Goal: Task Accomplishment & Management: Manage account settings

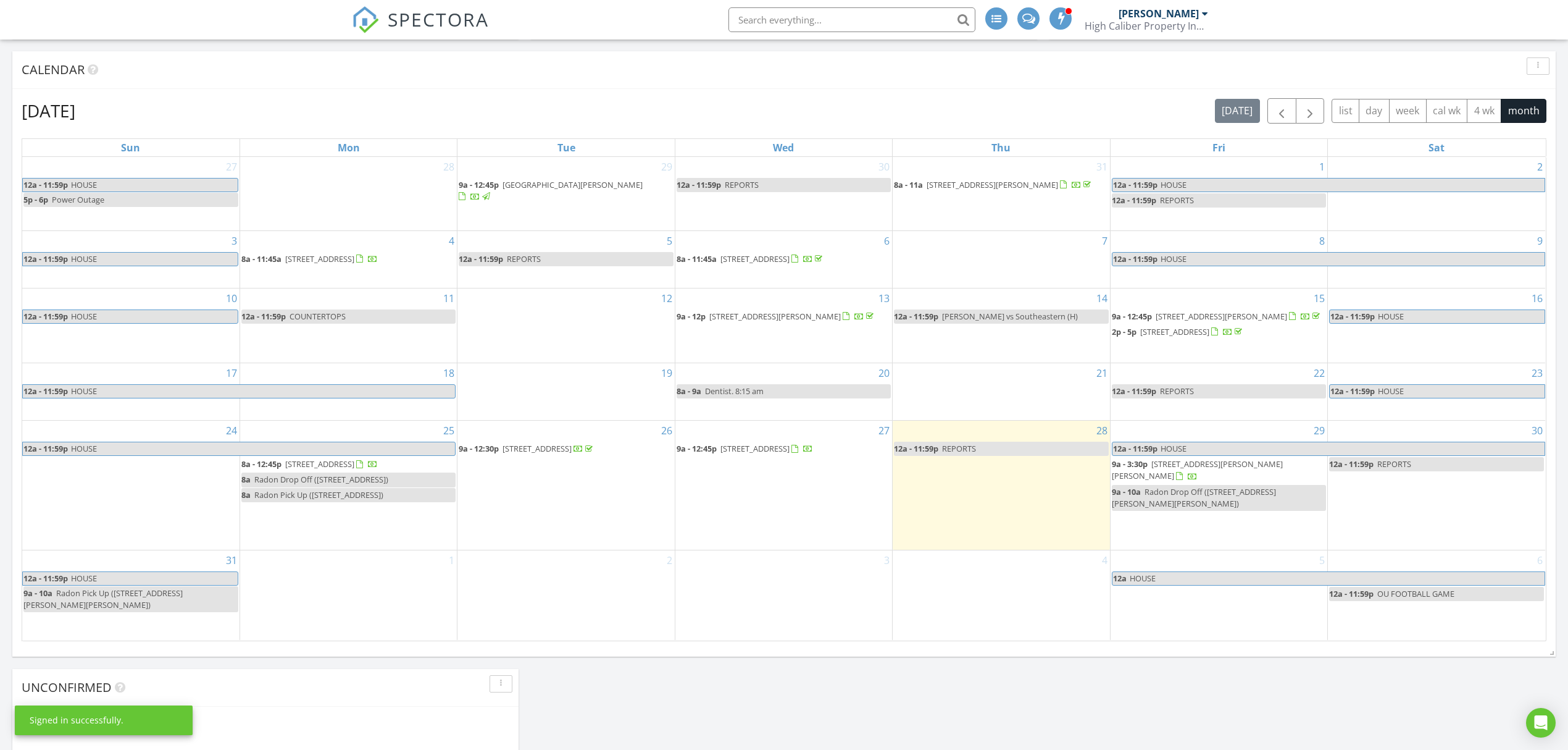
scroll to position [494, 0]
click at [757, 452] on span "[STREET_ADDRESS]" at bounding box center [755, 446] width 69 height 11
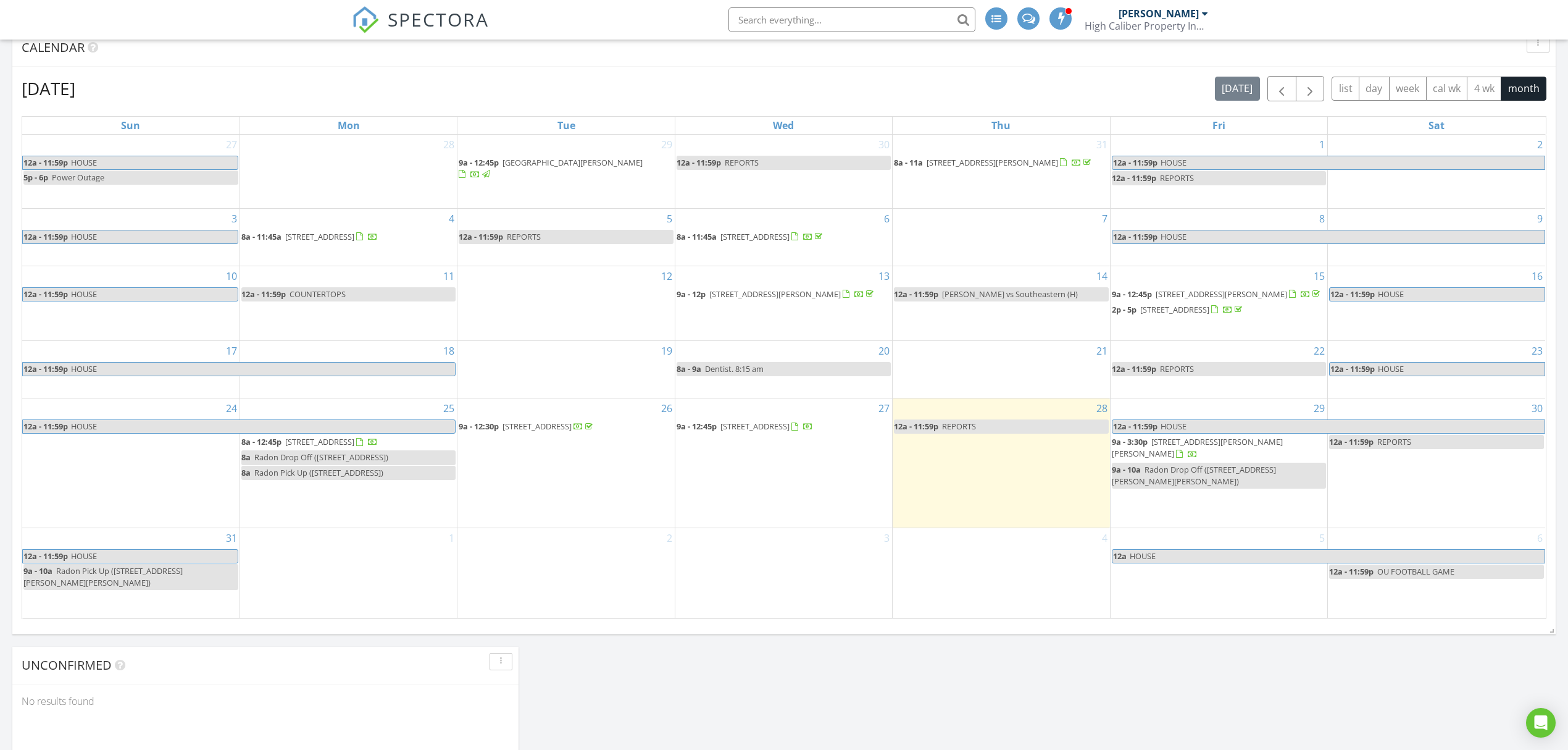
scroll to position [576, 0]
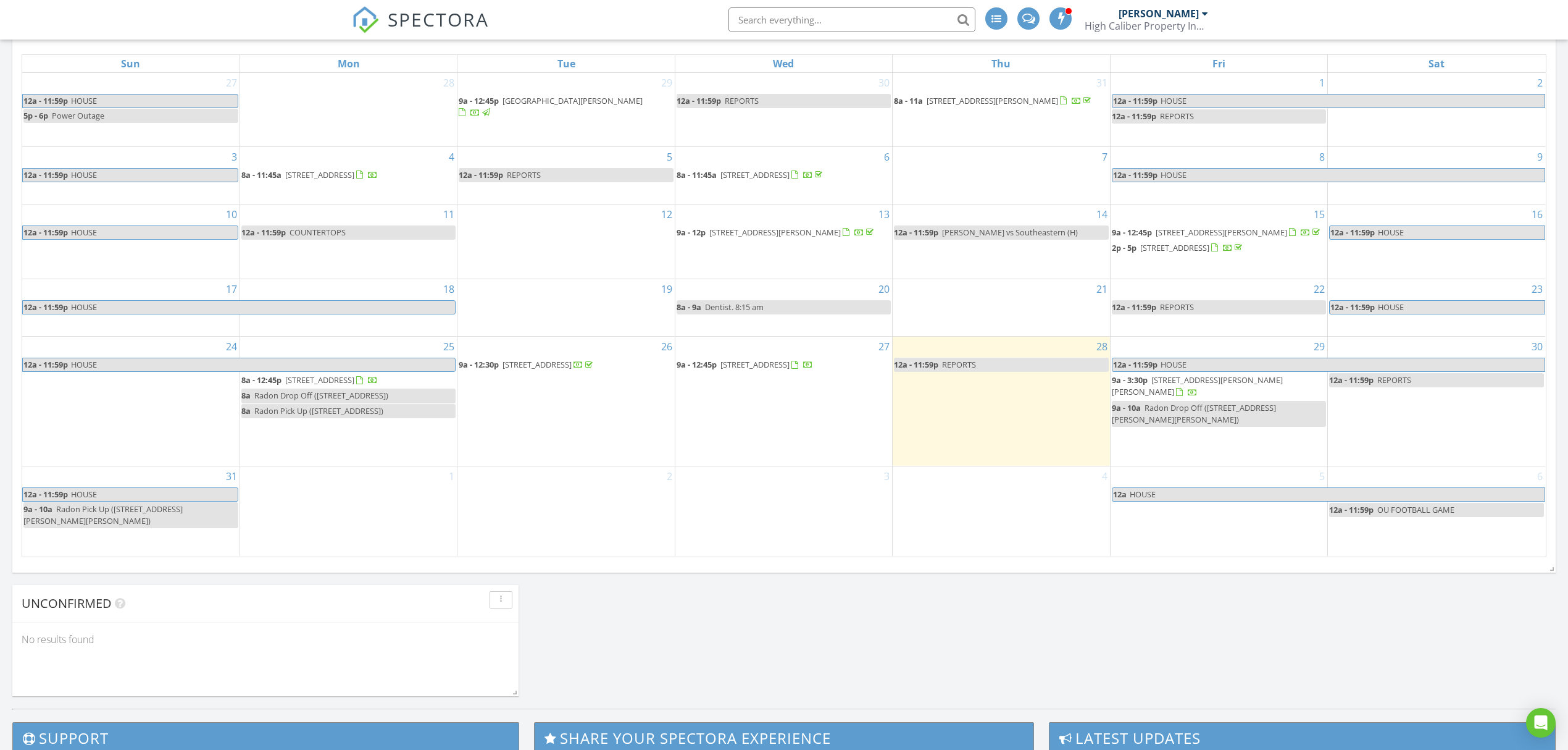
click at [747, 370] on span "[STREET_ADDRESS]" at bounding box center [755, 364] width 69 height 11
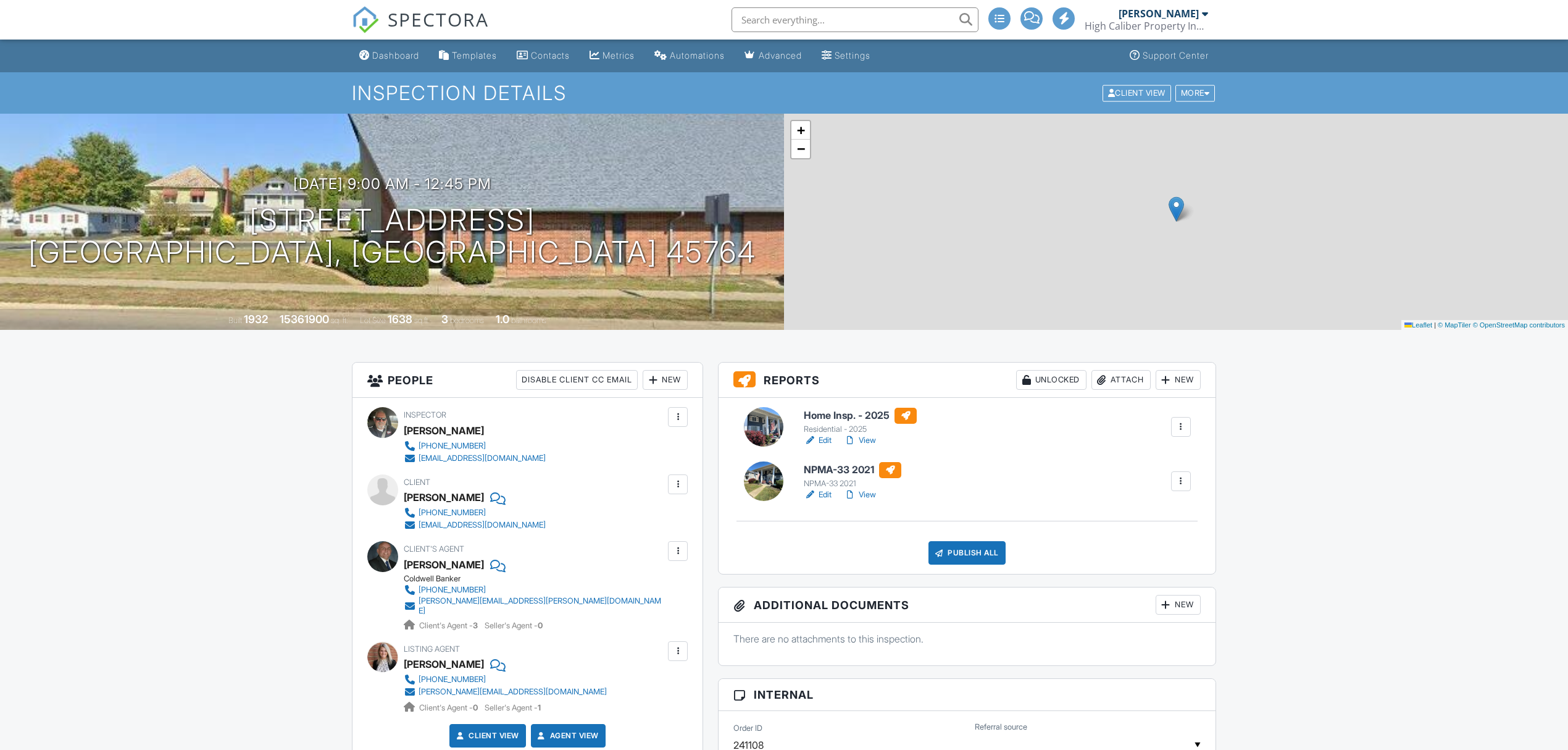
scroll to position [247, 0]
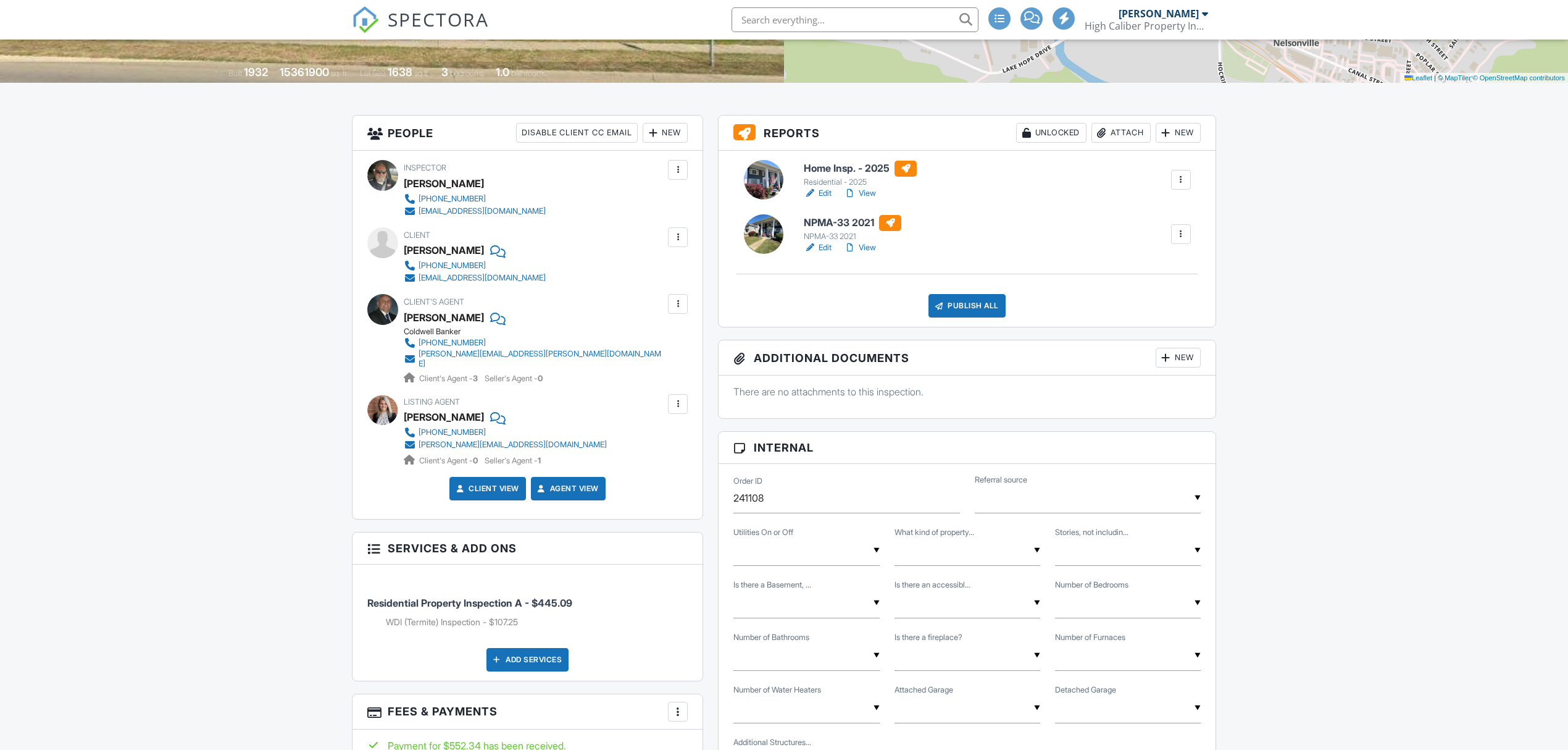
click at [827, 251] on link "Edit" at bounding box center [817, 247] width 28 height 13
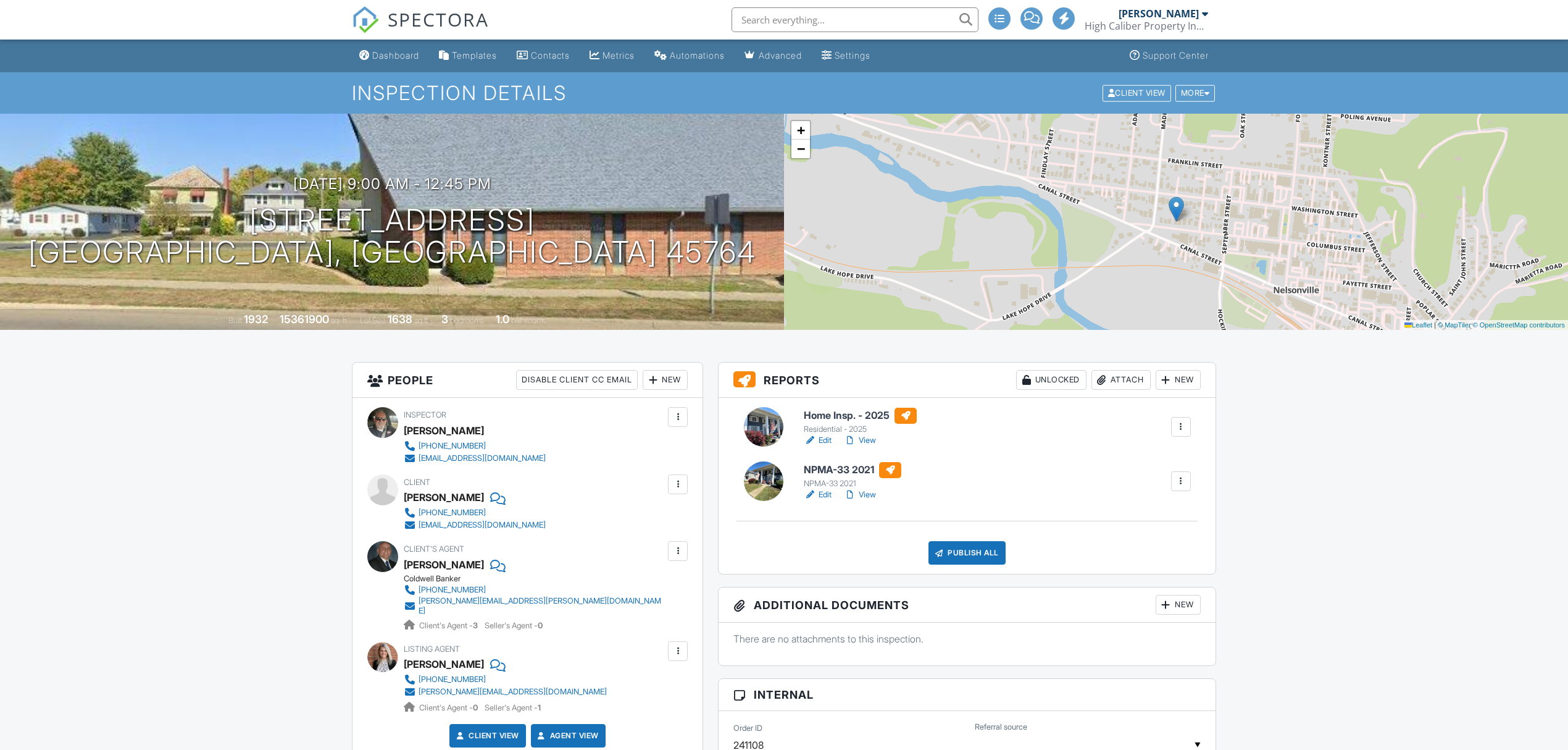
click at [827, 495] on link "Edit" at bounding box center [817, 494] width 28 height 13
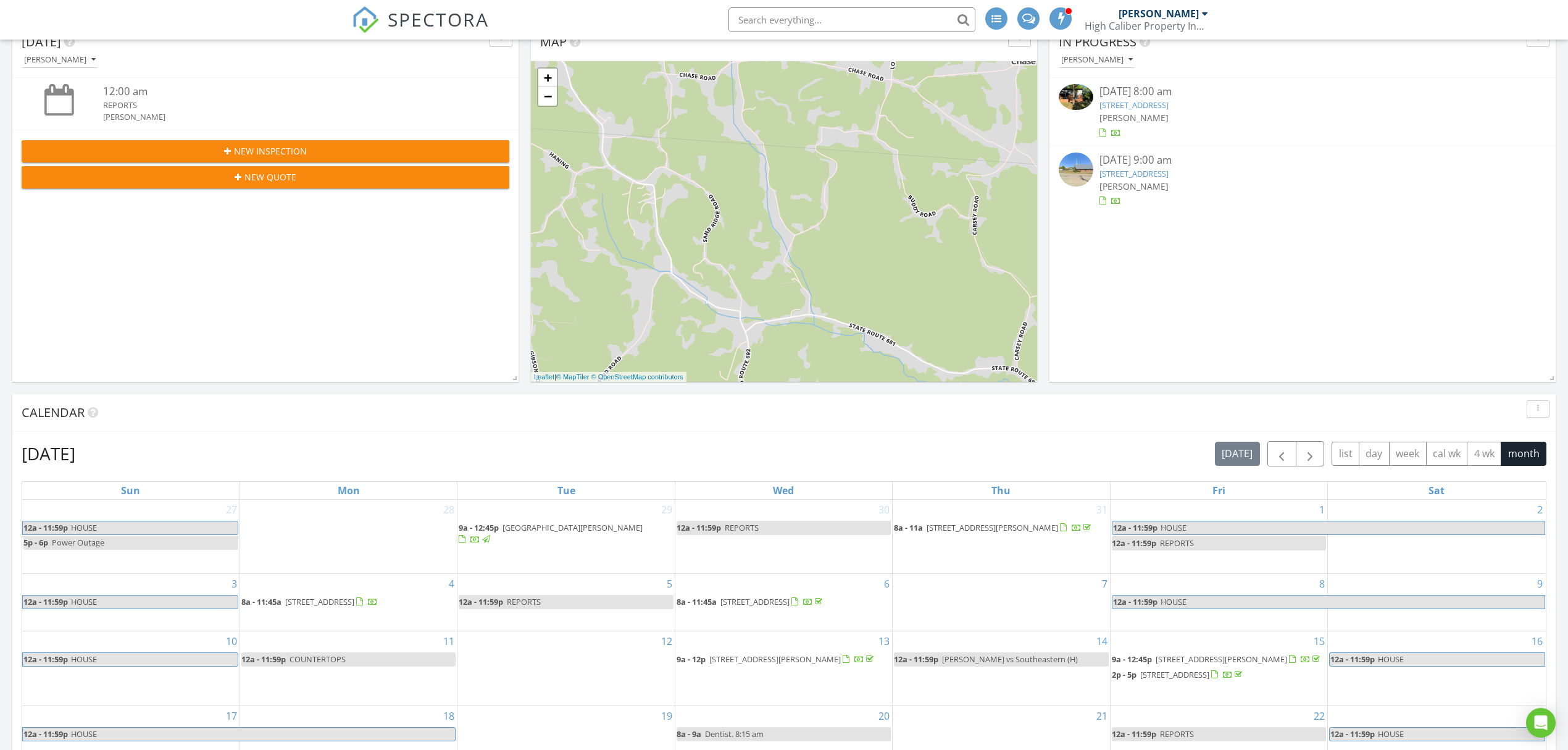
scroll to position [412, 0]
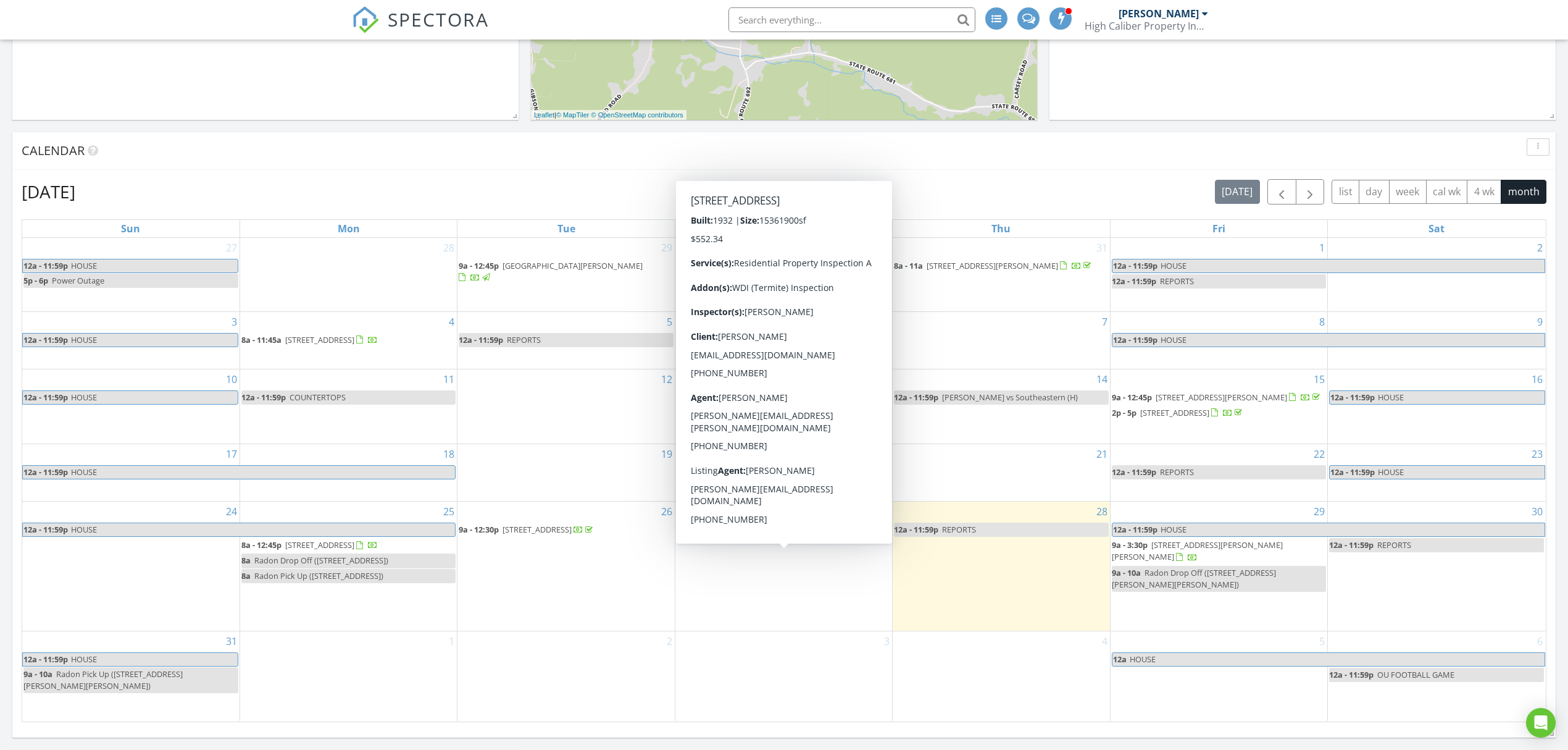
click at [753, 535] on span "226 W Columbus St, Nelsonville 45764" at bounding box center [755, 529] width 69 height 11
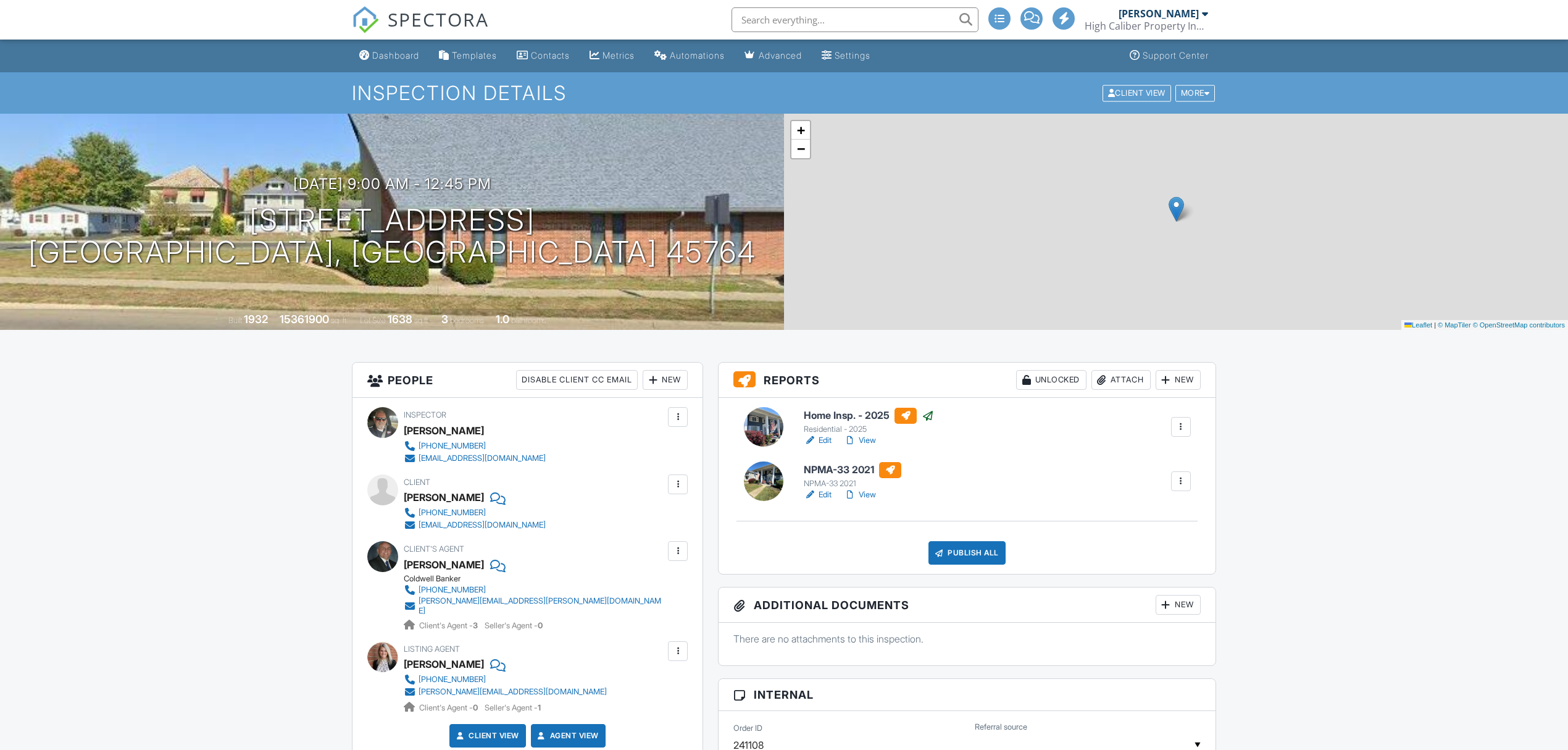
click at [1186, 482] on div at bounding box center [1181, 481] width 13 height 13
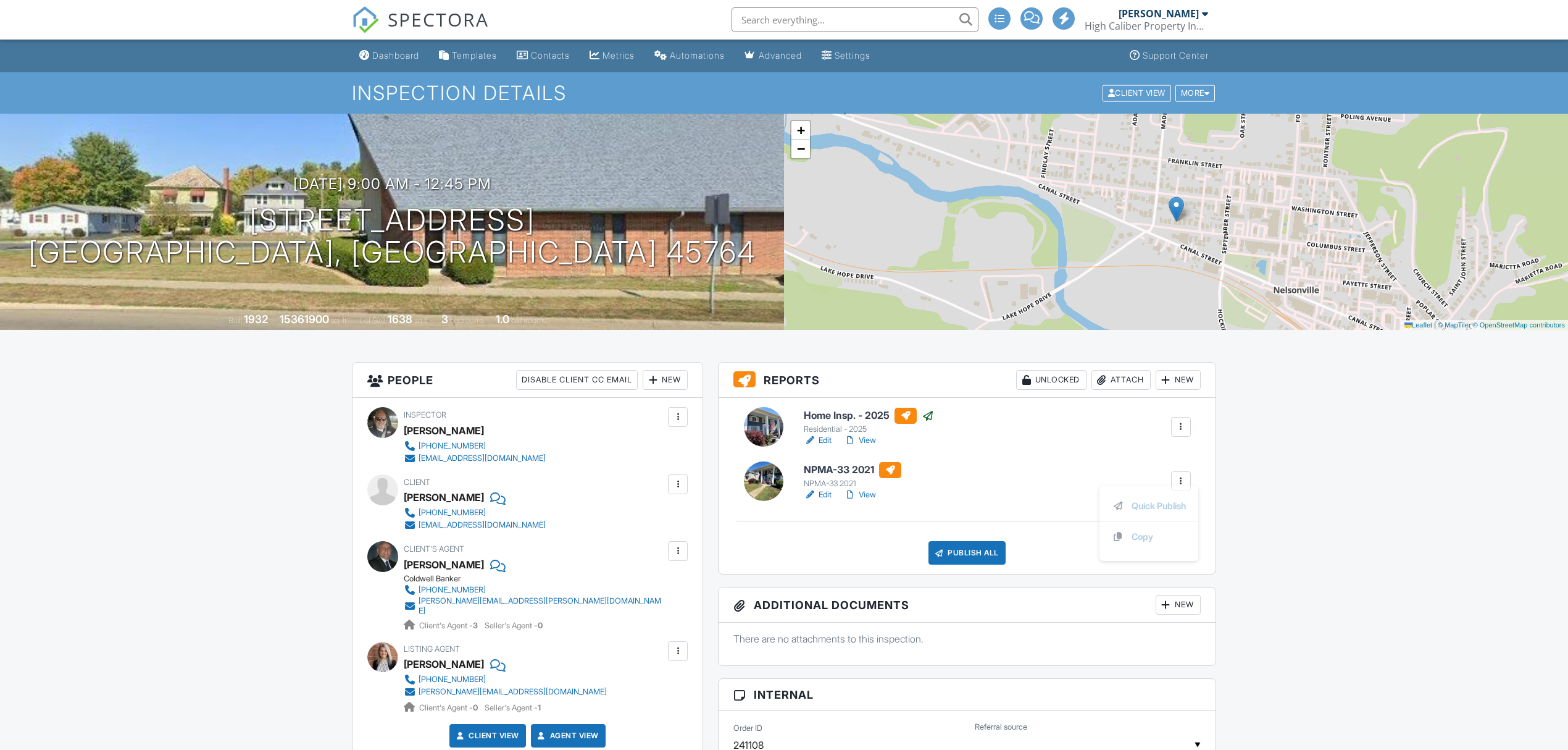
click at [1183, 481] on div at bounding box center [1181, 481] width 13 height 13
click at [1181, 481] on div at bounding box center [1181, 481] width 13 height 13
click at [1134, 514] on link "Quick Publish" at bounding box center [1149, 515] width 74 height 13
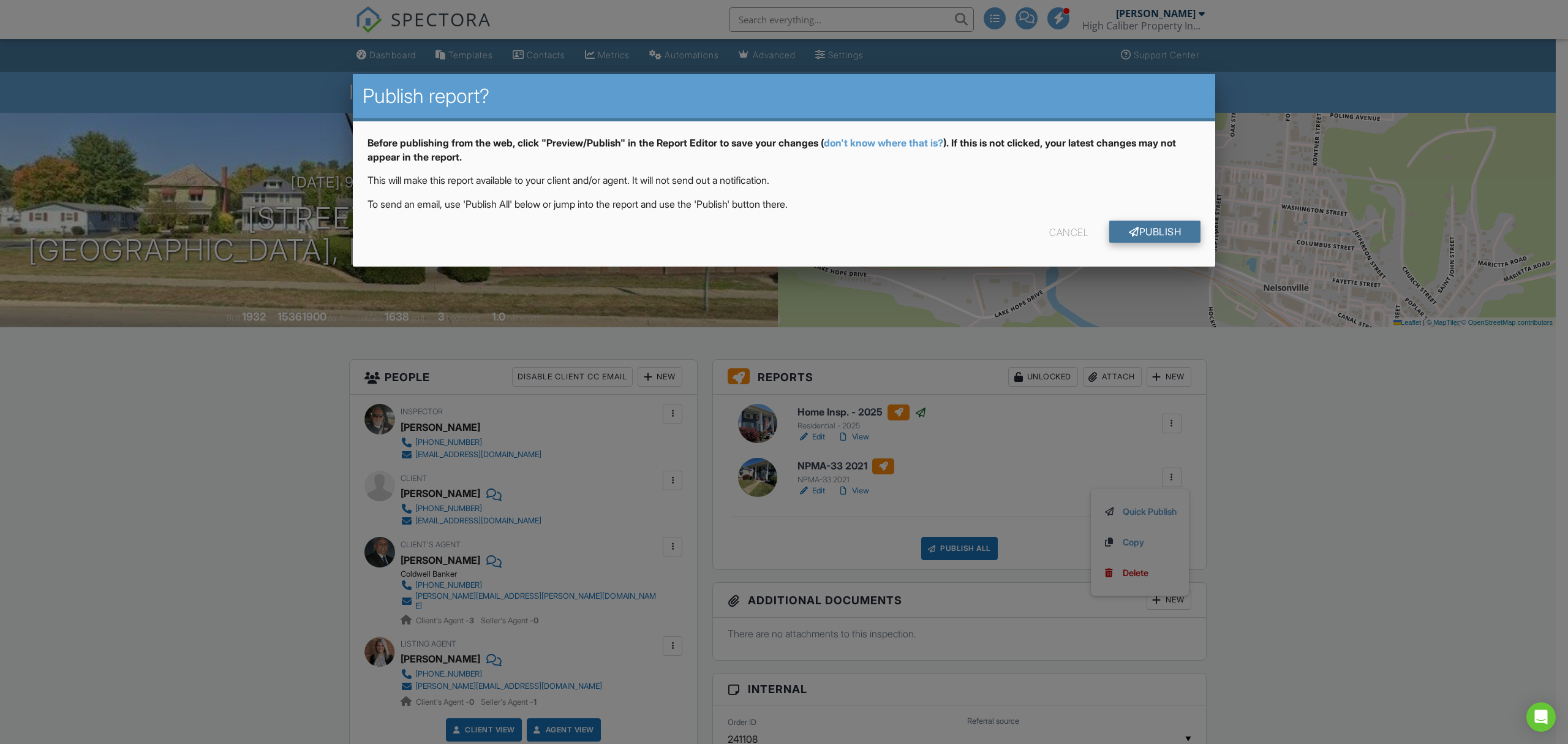
click at [1157, 229] on link "Publish" at bounding box center [1155, 231] width 91 height 22
